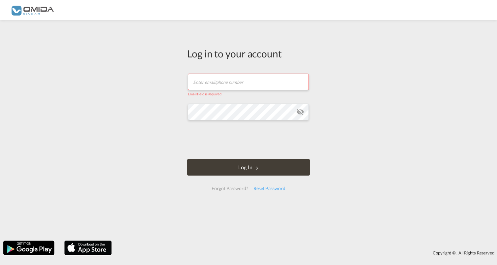
type input "[PERSON_NAME][EMAIL_ADDRESS][DOMAIN_NAME]"
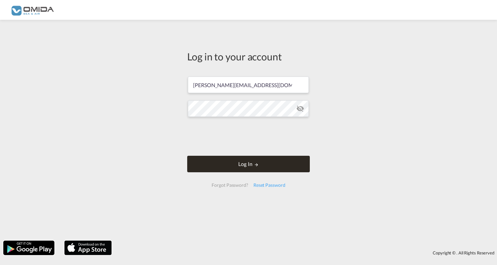
click at [227, 162] on button "Log In" at bounding box center [248, 163] width 123 height 16
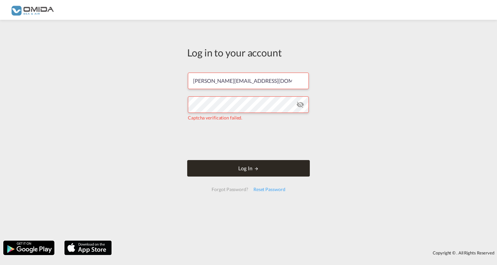
click at [260, 168] on button "Log In" at bounding box center [248, 168] width 123 height 16
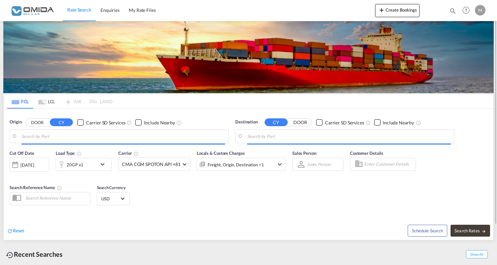
type input "Gdansk, PLGDN"
type input "Ningbo, CNNGB"
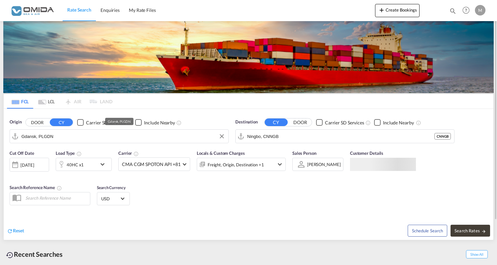
click at [155, 137] on input "Gdansk, PLGDN" at bounding box center [123, 136] width 204 height 10
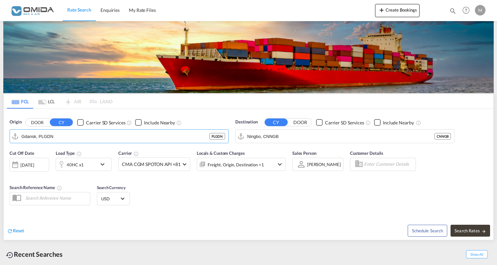
drag, startPoint x: 88, startPoint y: 136, endPoint x: -1, endPoint y: 138, distance: 89.3
click at [0, 138] on html "Rate Search Enquiries My Rate Files Rate Search Enquiries My Rate Files" at bounding box center [248, 132] width 497 height 265
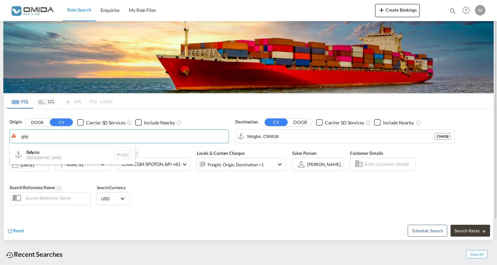
click at [35, 148] on div "Gdy nia [GEOGRAPHIC_DATA] PLGDY" at bounding box center [72, 154] width 125 height 20
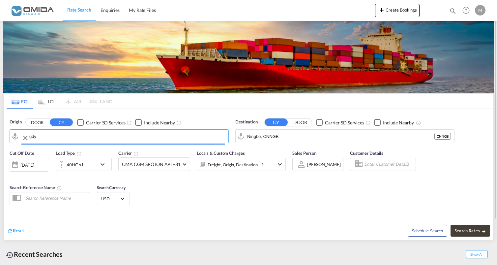
type input "[GEOGRAPHIC_DATA], PLGDY"
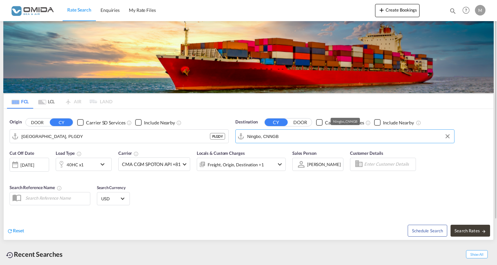
drag, startPoint x: 297, startPoint y: 133, endPoint x: 322, endPoint y: 134, distance: 24.4
click at [322, 133] on input "Ningbo, CNNGB" at bounding box center [349, 136] width 204 height 10
click at [305, 149] on div "Malabo [GEOGRAPHIC_DATA] GQSSG" at bounding box center [298, 154] width 125 height 20
type input "Malabo, GQSSG"
click at [110, 168] on div "40HC x1" at bounding box center [84, 163] width 56 height 13
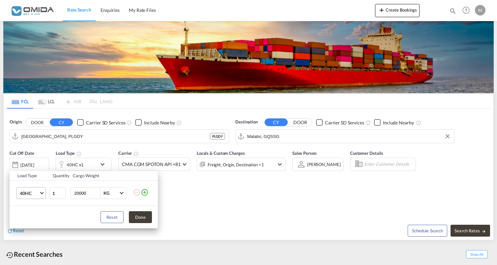
click at [39, 194] on md-select-value "40HC" at bounding box center [32, 192] width 26 height 11
click at [44, 162] on md-option "20GP" at bounding box center [36, 161] width 45 height 16
click at [139, 217] on button "Done" at bounding box center [140, 217] width 23 height 12
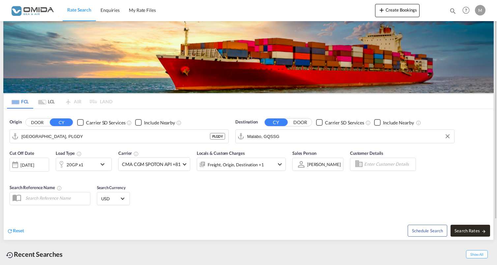
click at [471, 229] on span "Search Rates" at bounding box center [470, 230] width 32 height 5
type input "PLGDY to GQSSG / [DATE]"
